Goal: Information Seeking & Learning: Learn about a topic

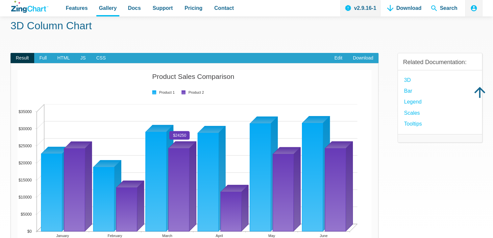
scroll to position [66, 0]
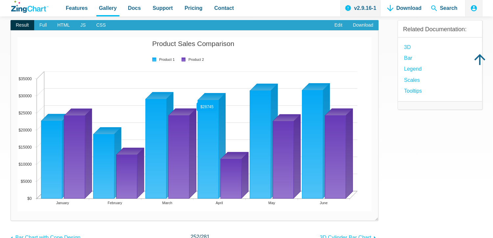
click at [17, 212] on area "App Content" at bounding box center [17, 212] width 0 height 0
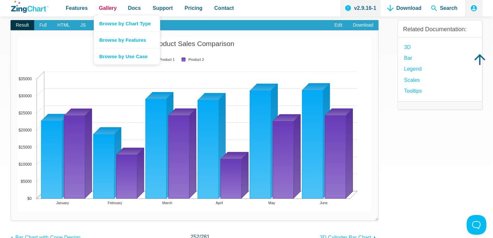
click at [102, 6] on span "Gallery" at bounding box center [108, 8] width 18 height 9
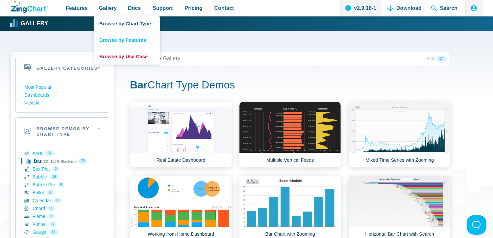
click at [127, 58] on link "Browse by Use Case" at bounding box center [127, 56] width 66 height 16
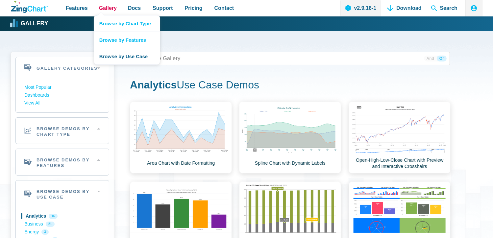
click at [115, 6] on link "Gallery" at bounding box center [107, 8] width 23 height 16
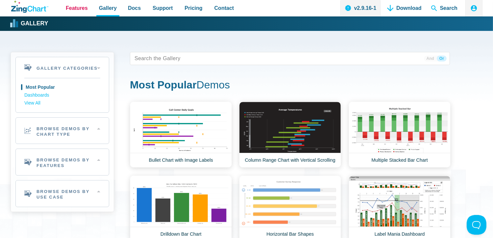
click at [77, 8] on span "Features" at bounding box center [77, 8] width 22 height 9
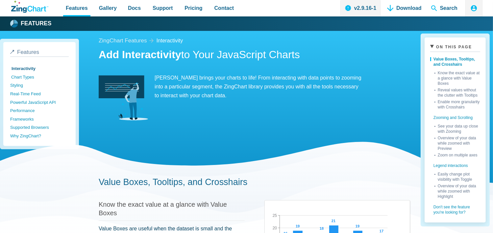
click at [29, 76] on link "Chart Types" at bounding box center [40, 77] width 59 height 9
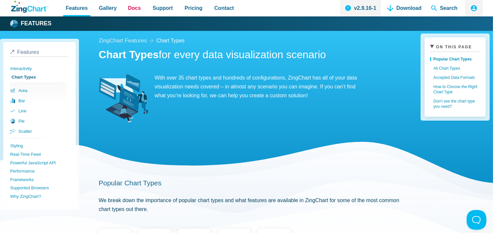
click at [132, 11] on span "Docs" at bounding box center [134, 8] width 13 height 9
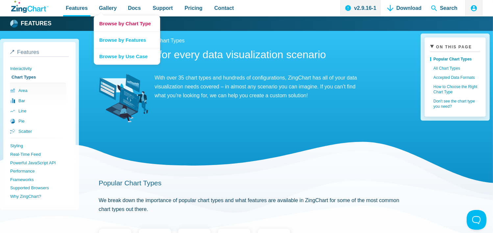
click at [115, 22] on link "Browse by Chart Type" at bounding box center [127, 23] width 66 height 16
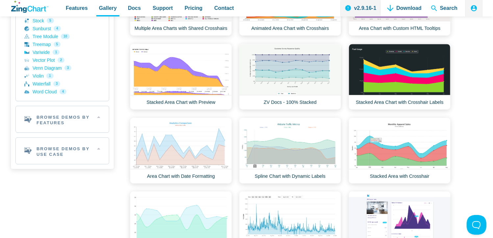
scroll to position [296, 0]
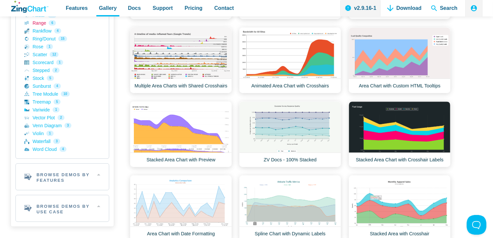
click at [39, 24] on link "Range 6" at bounding box center [62, 23] width 76 height 8
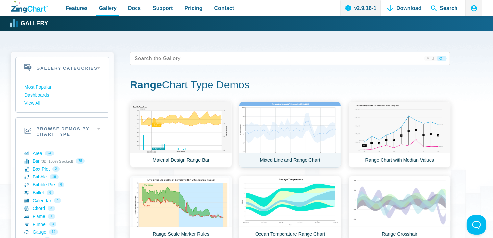
click at [322, 133] on link "Mixed Line and Range Chart" at bounding box center [290, 135] width 102 height 66
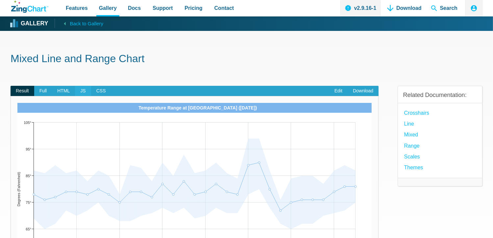
click at [81, 91] on span "JS" at bounding box center [83, 91] width 16 height 11
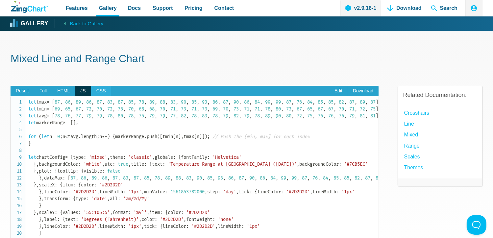
click at [93, 91] on span "CSS" at bounding box center [101, 91] width 20 height 11
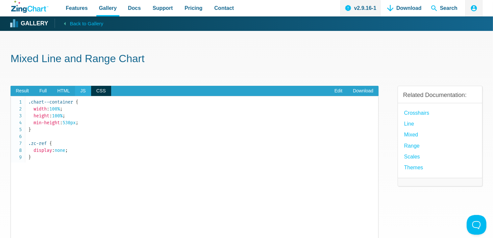
click at [79, 91] on span "JS" at bounding box center [83, 91] width 16 height 11
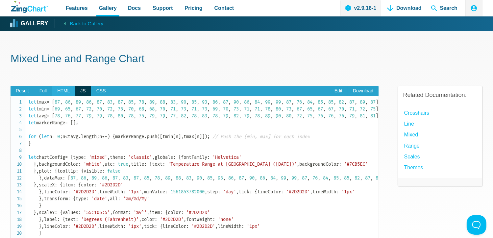
click at [63, 91] on span "HTML" at bounding box center [63, 91] width 23 height 11
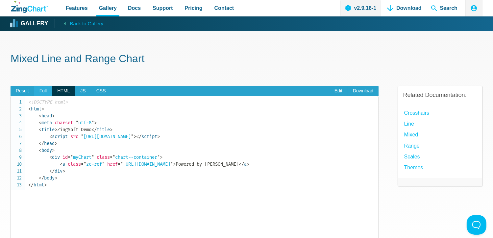
click at [42, 93] on span "Full" at bounding box center [43, 91] width 18 height 11
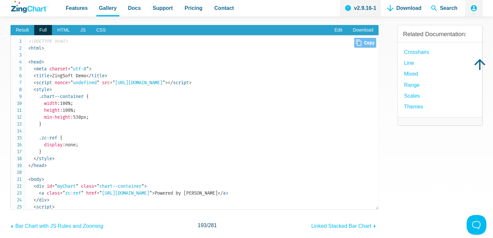
scroll to position [33, 0]
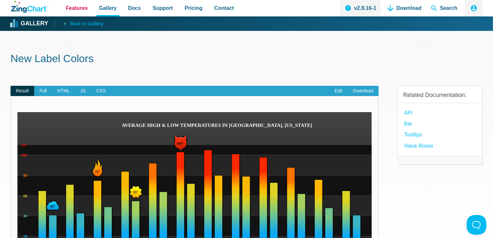
click at [74, 11] on span "Features" at bounding box center [77, 8] width 22 height 9
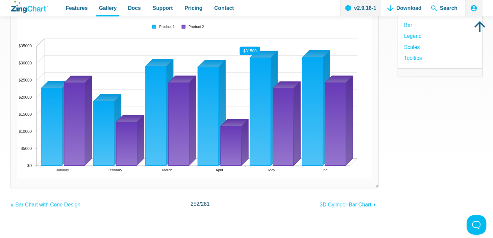
scroll to position [197, 0]
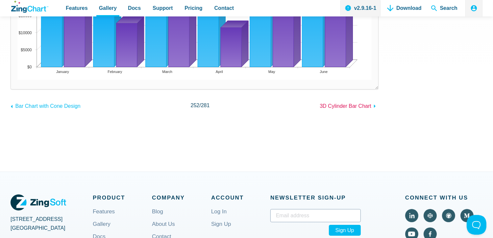
click at [338, 108] on span "3D Cylinder Bar Chart" at bounding box center [346, 106] width 52 height 6
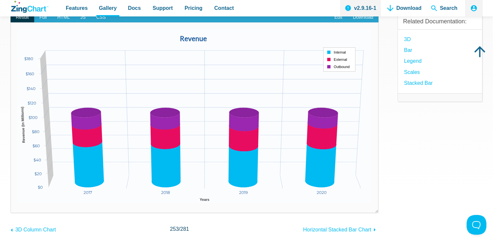
scroll to position [66, 0]
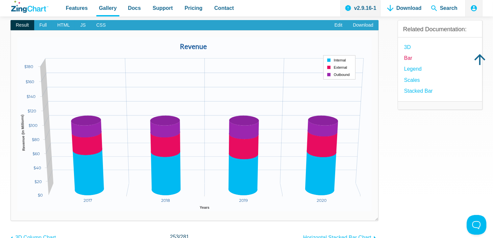
click at [409, 59] on link "Bar" at bounding box center [408, 58] width 8 height 9
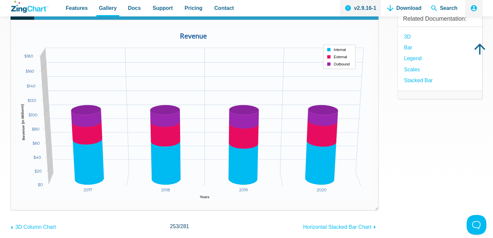
scroll to position [33, 0]
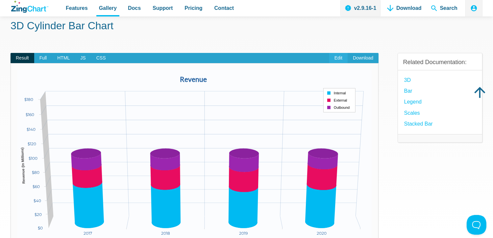
click at [341, 59] on link "Edit" at bounding box center [338, 58] width 18 height 11
drag, startPoint x: 181, startPoint y: 78, endPoint x: 210, endPoint y: 79, distance: 28.3
drag, startPoint x: 172, startPoint y: 158, endPoint x: 193, endPoint y: 144, distance: 25.1
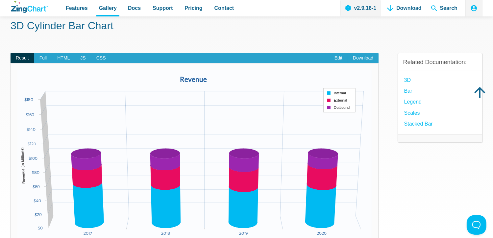
click at [193, 144] on div "Revenue [CREDIT_CARD_NUMBER] Years $0 $180 $20 $40 $60 $80 $100 $120 $140 $160 …" at bounding box center [194, 157] width 355 height 174
